Goal: Task Accomplishment & Management: Manage account settings

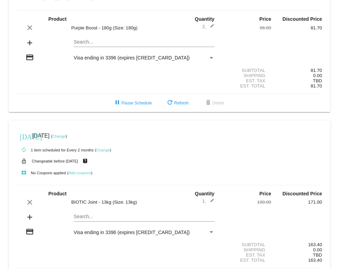
scroll to position [83, 0]
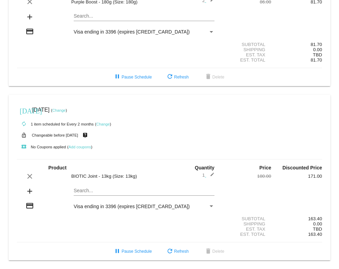
click at [66, 109] on link "Change" at bounding box center [58, 110] width 13 height 4
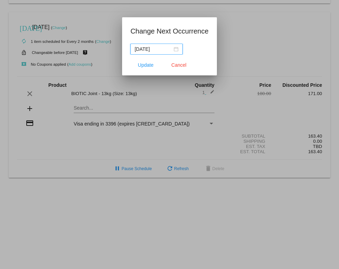
click at [163, 49] on input "[DATE]" at bounding box center [154, 49] width 38 height 8
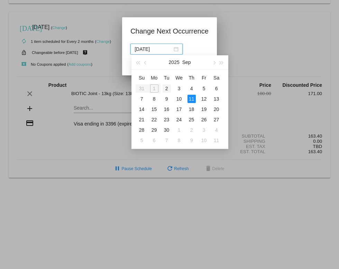
click at [166, 86] on div "2" at bounding box center [167, 88] width 8 height 8
type input "[DATE]"
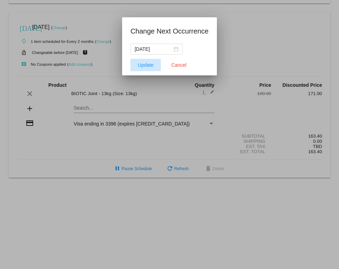
click at [148, 64] on span "Update" at bounding box center [146, 65] width 16 height 6
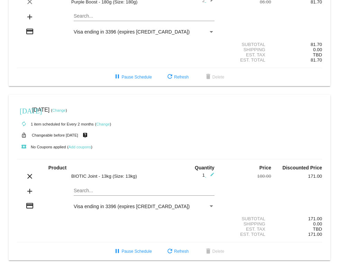
click at [30, 191] on mat-icon "add" at bounding box center [30, 191] width 8 height 8
click at [33, 191] on mat-icon "add" at bounding box center [30, 191] width 8 height 8
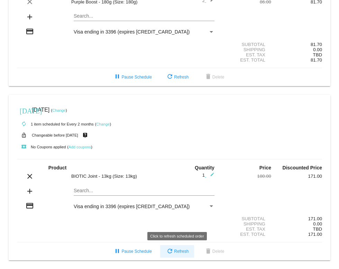
click at [183, 249] on span "refresh Refresh" at bounding box center [177, 251] width 23 height 5
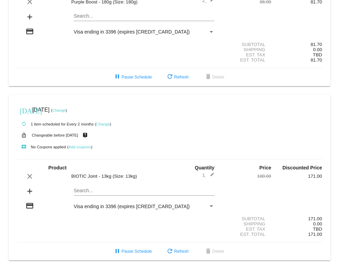
scroll to position [81, 0]
click at [84, 195] on div "Search..." at bounding box center [144, 189] width 141 height 13
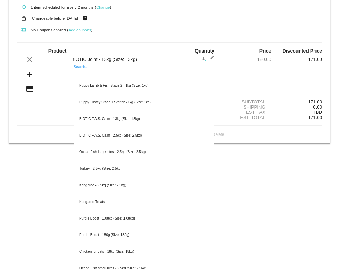
scroll to position [199, 0]
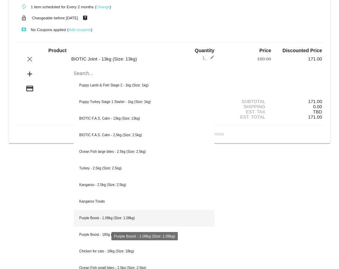
click at [104, 218] on div "Purple Boost - 1.08kg (Size: 1.08kg)" at bounding box center [144, 218] width 141 height 17
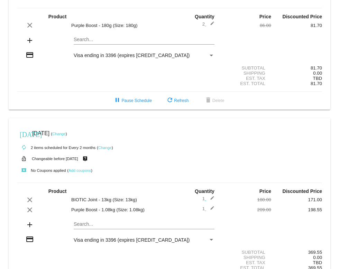
scroll to position [66, 0]
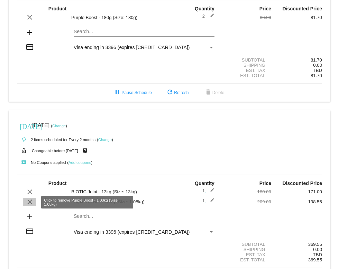
click at [28, 202] on mat-icon "clear" at bounding box center [30, 202] width 8 height 8
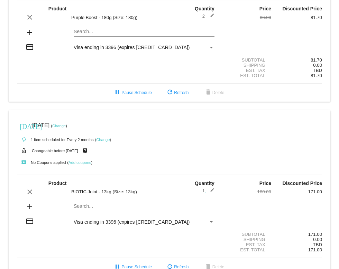
click at [82, 211] on div "Search..." at bounding box center [144, 204] width 141 height 13
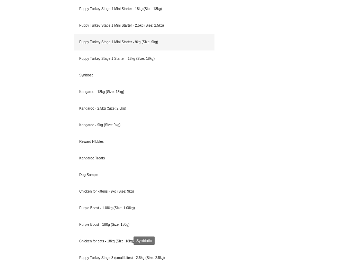
scroll to position [379, 0]
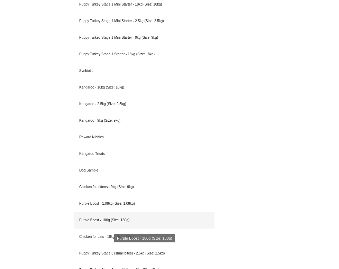
click at [102, 220] on div "Purple Boost - 180g (Size: 180g)" at bounding box center [144, 220] width 141 height 17
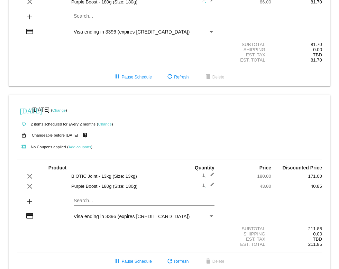
scroll to position [83, 0]
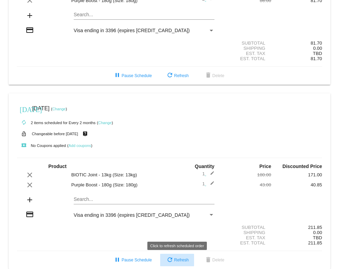
click at [183, 260] on span "refresh Refresh" at bounding box center [177, 260] width 23 height 5
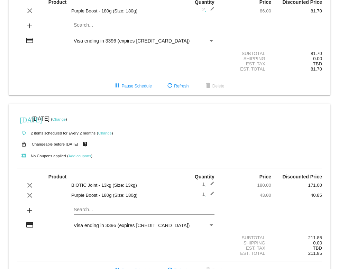
scroll to position [93, 0]
